Goal: Information Seeking & Learning: Learn about a topic

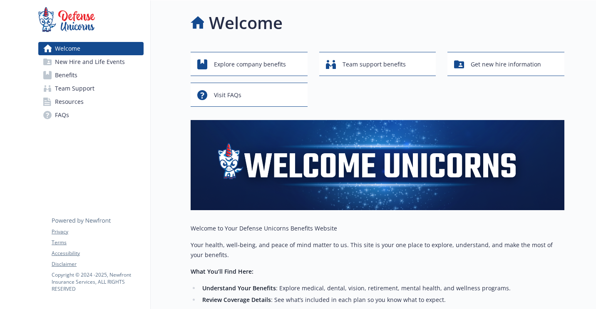
click at [80, 70] on link "Benefits" at bounding box center [90, 75] width 105 height 13
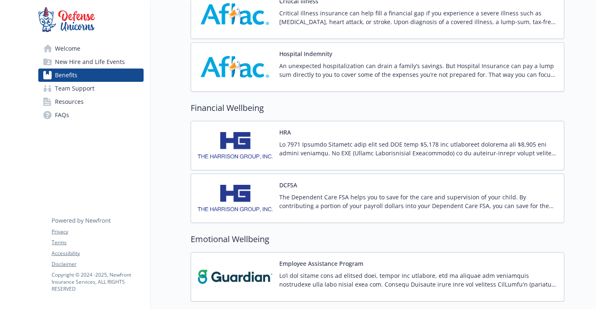
click at [328, 142] on p at bounding box center [418, 148] width 278 height 17
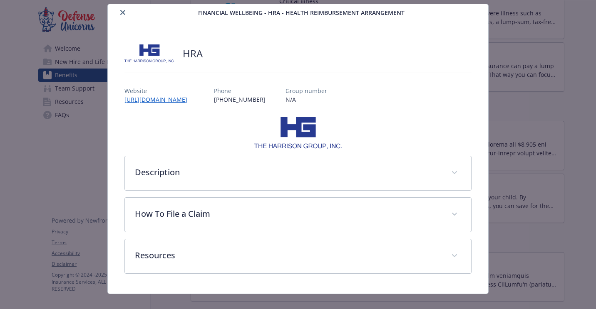
scroll to position [35, 0]
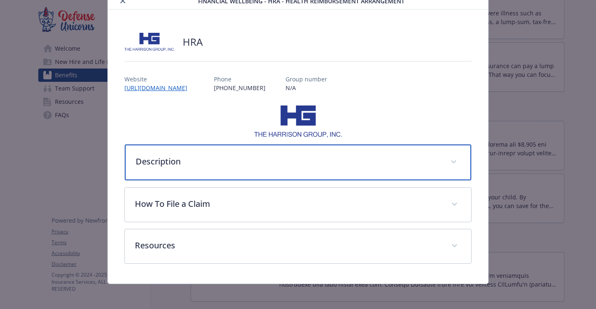
click at [170, 148] on div "Description" at bounding box center [298, 163] width 346 height 36
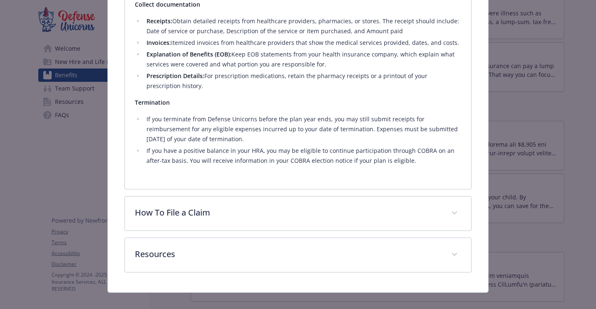
scroll to position [450, 0]
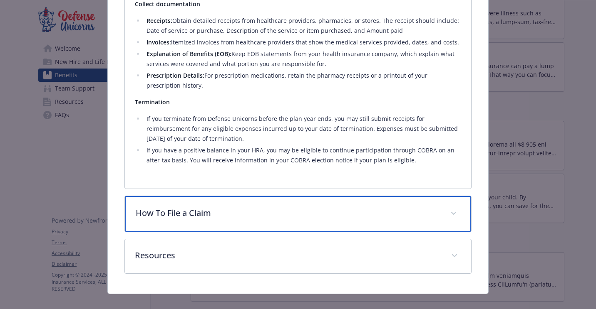
click at [227, 196] on div "How To File a Claim" at bounding box center [298, 214] width 346 height 36
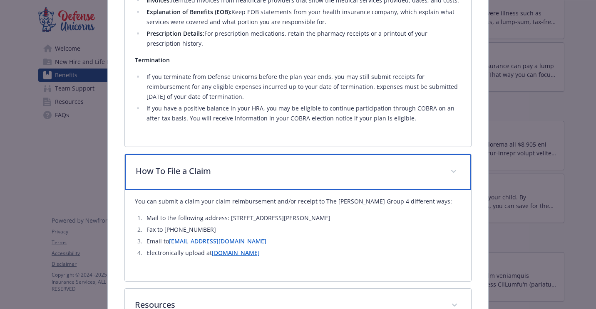
scroll to position [544, 0]
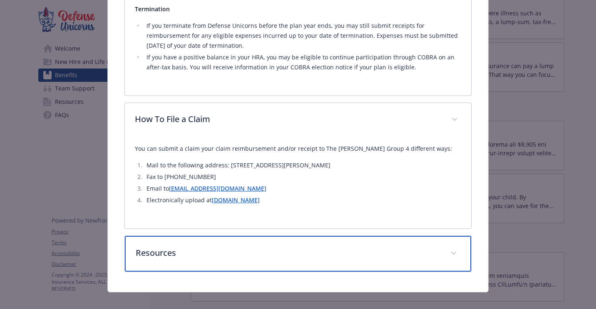
click at [230, 247] on p "Resources" at bounding box center [288, 253] width 304 height 12
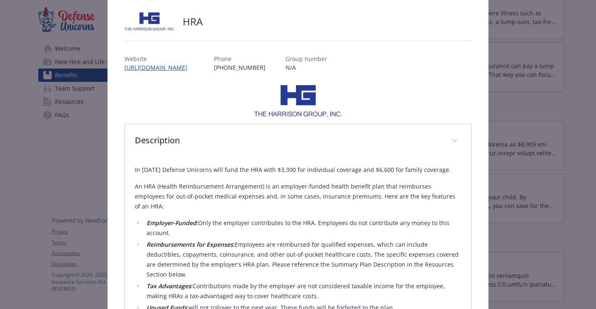
scroll to position [0, 0]
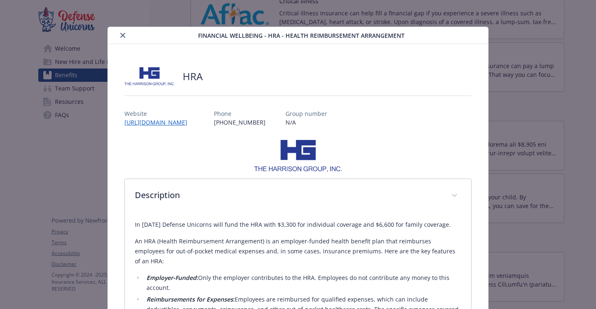
drag, startPoint x: 123, startPoint y: 38, endPoint x: 119, endPoint y: 41, distance: 5.0
click at [123, 38] on button "close" at bounding box center [123, 35] width 10 height 10
